Goal: Task Accomplishment & Management: Manage account settings

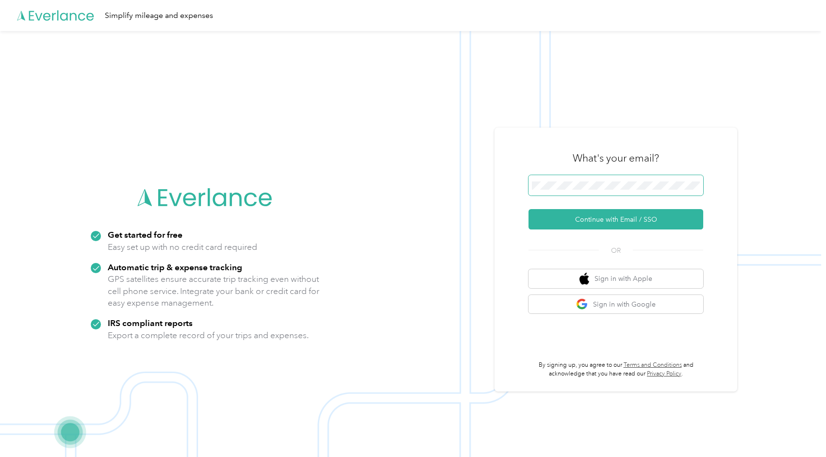
click at [568, 180] on span at bounding box center [615, 185] width 175 height 20
click at [476, 189] on div "Get started for free Easy set up with no credit card required Automatic trip & …" at bounding box center [410, 259] width 821 height 457
click at [601, 219] on button "Continue with Email / SSO" at bounding box center [615, 219] width 175 height 20
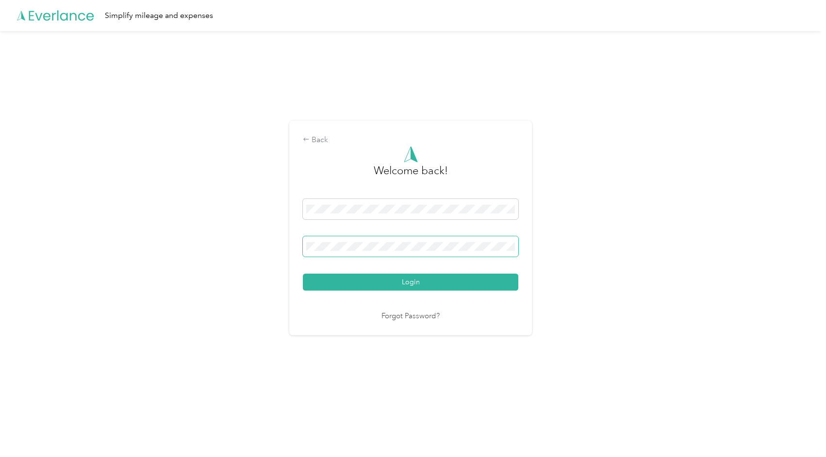
click at [303, 274] on button "Login" at bounding box center [410, 282] width 215 height 17
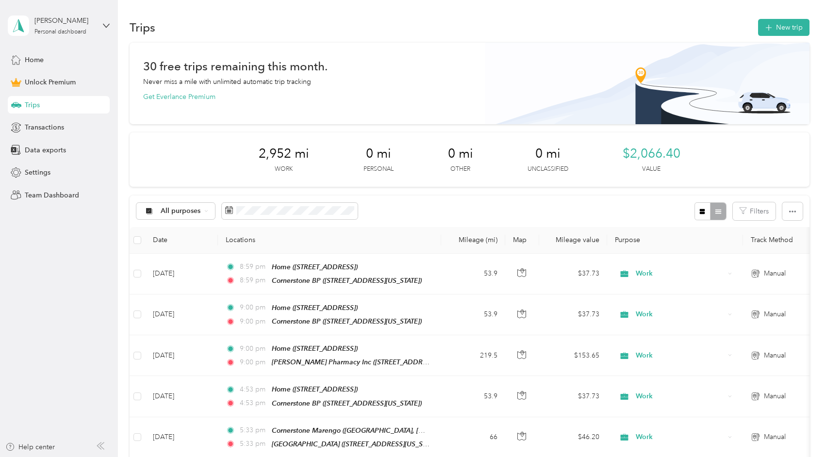
scroll to position [1, 0]
